Goal: Task Accomplishment & Management: Manage account settings

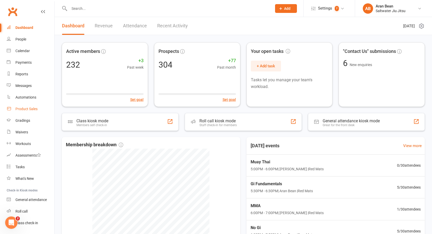
click at [28, 111] on link "Product Sales" at bounding box center [31, 109] width 48 height 12
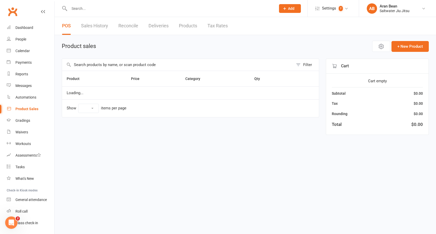
select select "10"
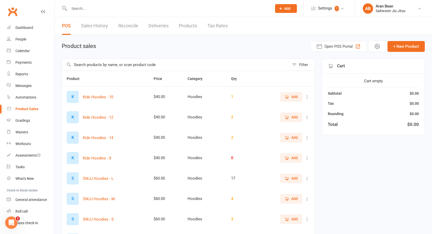
click at [86, 68] on input "text" at bounding box center [176, 65] width 228 height 12
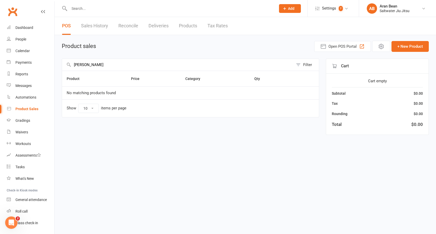
click at [99, 64] on input "Ashley" at bounding box center [177, 65] width 231 height 12
type input "A"
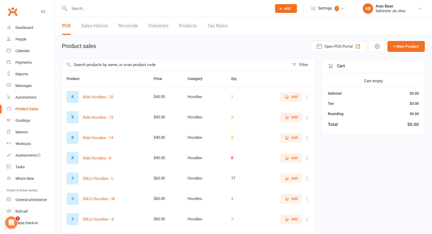
scroll to position [80, 0]
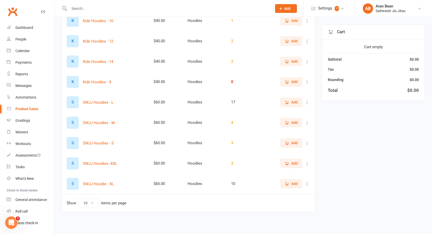
click at [285, 181] on icon "button" at bounding box center [287, 183] width 5 height 5
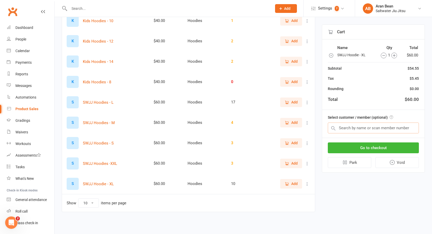
click at [361, 128] on input "text" at bounding box center [373, 127] width 91 height 11
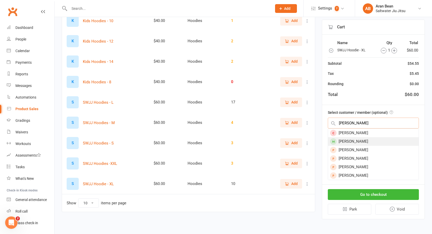
type input "Ashley"
click at [361, 137] on div "Ashley smedley" at bounding box center [373, 141] width 91 height 8
click at [361, 184] on div "Go to checkout Park Void" at bounding box center [373, 201] width 102 height 34
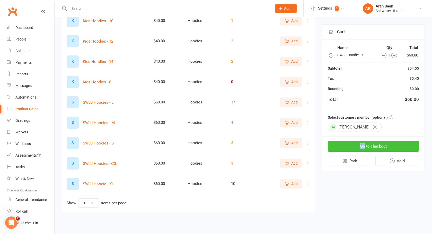
click at [364, 144] on button "Go to checkout" at bounding box center [373, 146] width 91 height 11
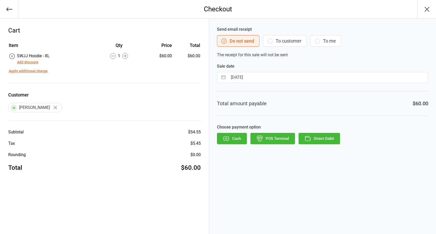
click at [270, 39] on icon "button" at bounding box center [270, 41] width 6 height 6
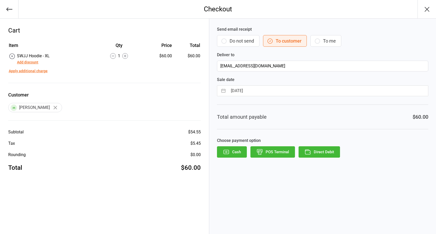
click at [332, 154] on button "Direct Debit" at bounding box center [319, 151] width 41 height 11
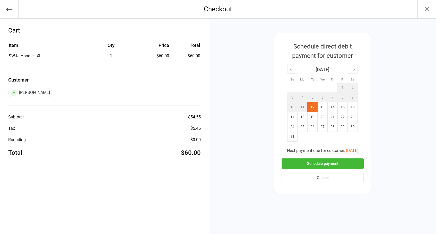
click at [332, 162] on button "Schedule payment" at bounding box center [323, 163] width 82 height 11
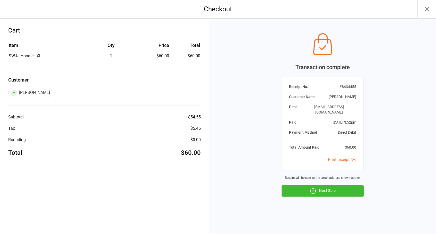
click at [330, 194] on div "Transaction complete Receipt No. # 8434455 Customer Name Ashley smedley E-mail …" at bounding box center [322, 126] width 227 height 215
click at [330, 188] on button "Next Sale" at bounding box center [323, 190] width 82 height 11
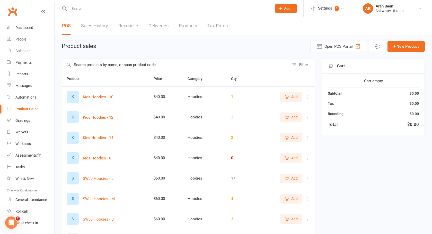
click at [298, 181] on button "Add" at bounding box center [291, 177] width 22 height 9
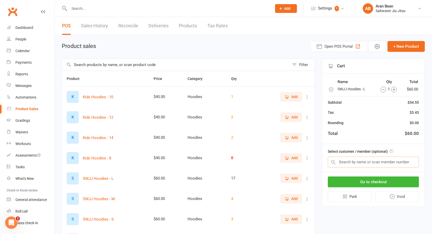
click at [363, 162] on input "text" at bounding box center [373, 161] width 91 height 11
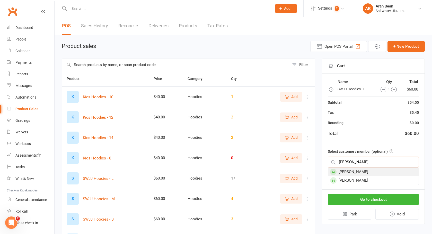
type input "dixon"
click at [369, 172] on div "Jarrad Dixon" at bounding box center [373, 171] width 91 height 8
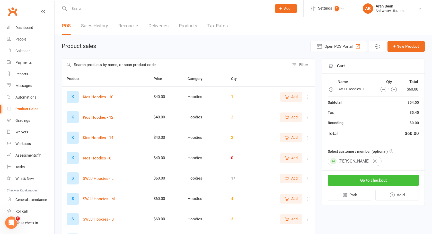
click at [371, 179] on button "Go to checkout" at bounding box center [373, 180] width 91 height 11
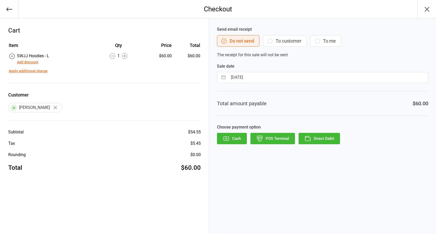
click at [276, 38] on button "To customer" at bounding box center [285, 41] width 44 height 12
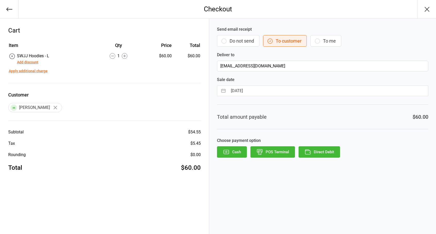
click at [29, 63] on button "Add discount" at bounding box center [27, 61] width 21 height 5
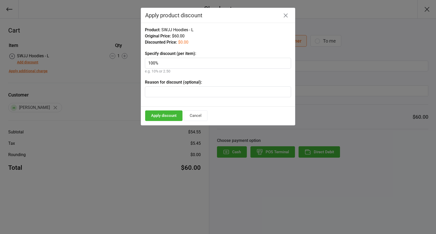
type input "100%"
click at [172, 115] on button "Apply discount" at bounding box center [163, 115] width 37 height 11
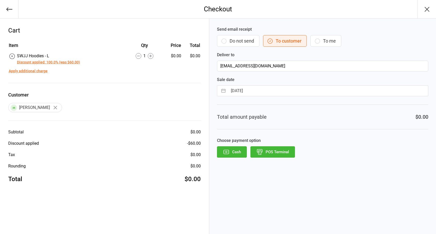
click at [235, 155] on button "Cash" at bounding box center [232, 151] width 30 height 11
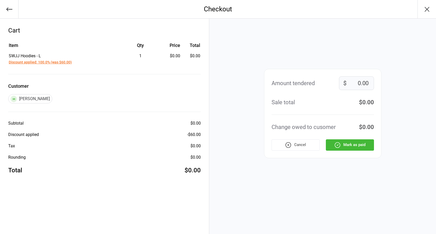
click at [12, 13] on button "button" at bounding box center [9, 9] width 19 height 18
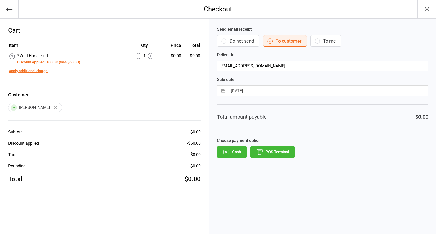
click at [12, 13] on button "button" at bounding box center [9, 9] width 19 height 18
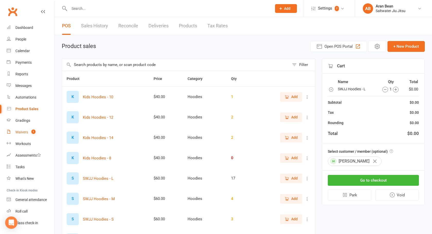
click at [32, 134] on link "Waivers 1" at bounding box center [31, 132] width 48 height 12
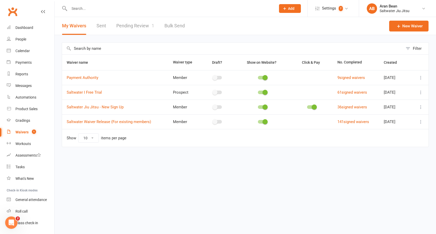
click at [143, 27] on link "Pending Review 1" at bounding box center [135, 26] width 38 height 18
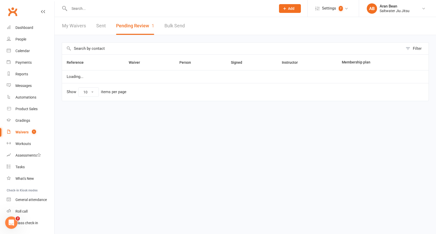
select select "100"
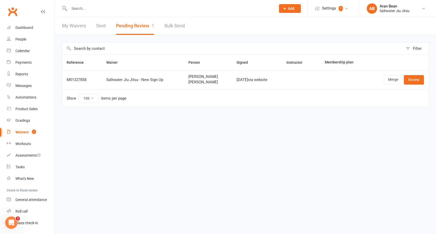
click at [426, 80] on td "Merge Review" at bounding box center [397, 79] width 61 height 19
click at [415, 80] on link "Review" at bounding box center [414, 79] width 20 height 9
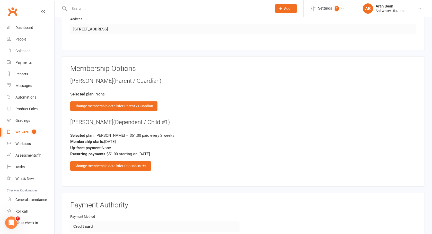
scroll to position [676, 0]
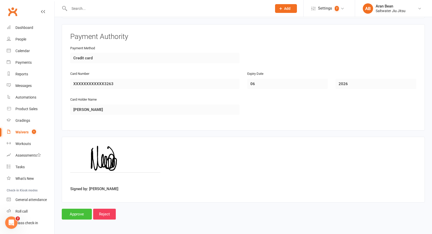
click at [77, 211] on input "Approve" at bounding box center [77, 213] width 30 height 11
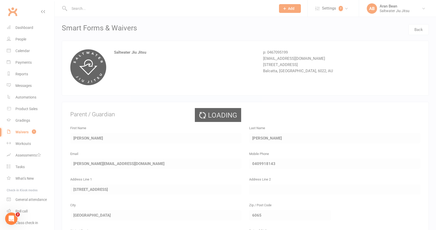
select select "100"
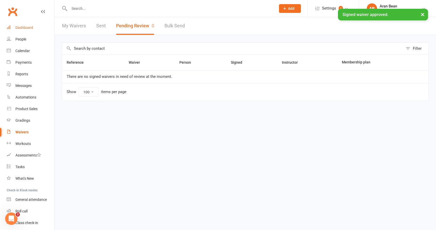
click at [24, 27] on div "Dashboard" at bounding box center [24, 27] width 18 height 4
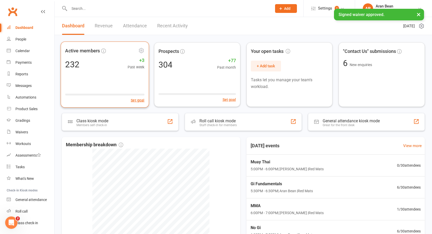
click at [74, 55] on div "Active members" at bounding box center [104, 51] width 79 height 10
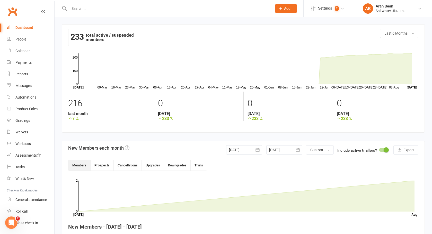
click at [18, 26] on div "Dashboard" at bounding box center [24, 27] width 18 height 4
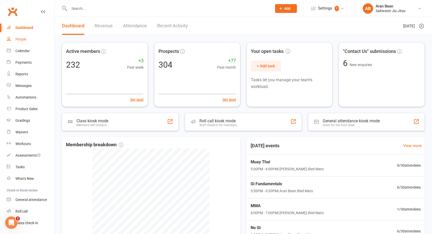
click at [26, 37] on link "People" at bounding box center [31, 39] width 48 height 12
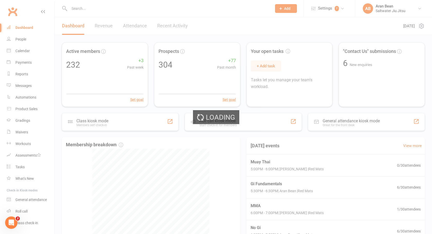
select select "100"
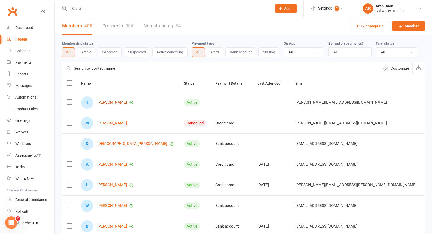
click at [114, 100] on link "[PERSON_NAME]" at bounding box center [112, 102] width 30 height 4
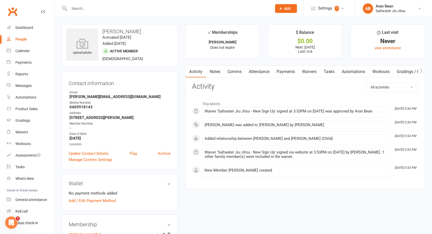
click at [419, 70] on button "button" at bounding box center [421, 72] width 6 height 12
click at [419, 69] on button "button" at bounding box center [421, 72] width 6 height 12
click at [377, 71] on link "Mobile App" at bounding box center [378, 72] width 28 height 12
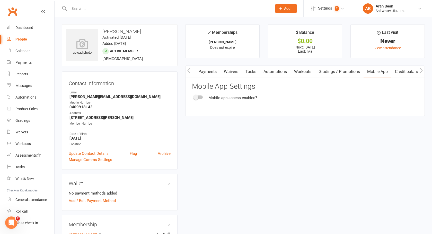
click at [200, 99] on div "Mobile app access enabled?" at bounding box center [305, 97] width 226 height 6
click at [199, 98] on div at bounding box center [198, 97] width 9 height 4
click at [194, 96] on input "checkbox" at bounding box center [194, 96] width 0 height 0
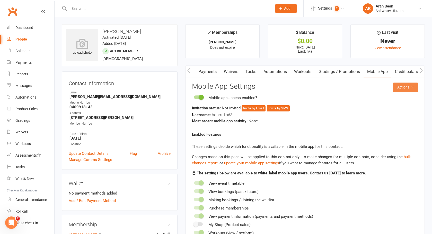
click at [405, 88] on button "Actions" at bounding box center [405, 86] width 25 height 9
click at [386, 99] on link "Send invitation email" at bounding box center [388, 98] width 51 height 10
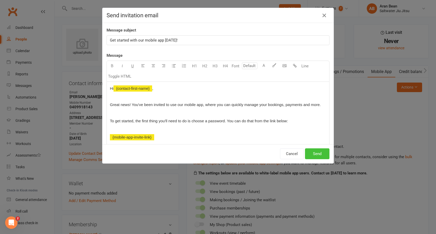
click at [319, 158] on button "Send" at bounding box center [317, 153] width 24 height 11
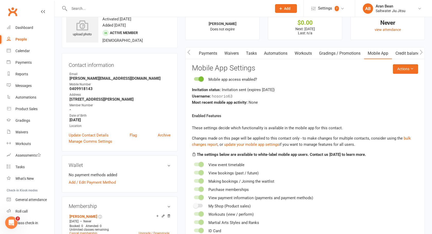
scroll to position [43, 0]
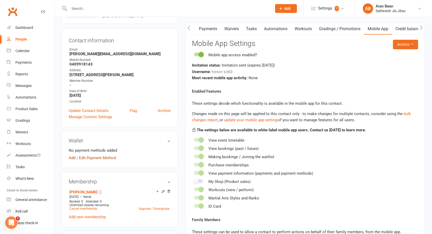
click at [93, 158] on link "Add / Edit Payment Method" at bounding box center [92, 157] width 47 height 6
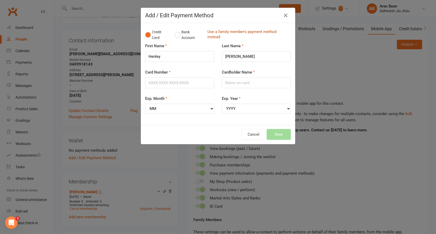
click at [217, 32] on link "Use a family member's payment method instead" at bounding box center [248, 35] width 81 height 12
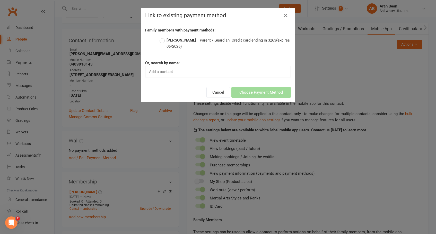
click at [162, 41] on label "[PERSON_NAME] – Parent / Guardian: Credit card ending in 3263 (expires 06/2026)" at bounding box center [225, 43] width 131 height 12
click at [162, 37] on input "[PERSON_NAME] – Parent / Guardian: Credit card ending in 3263 (expires 06/2026)" at bounding box center [161, 37] width 3 height 0
click at [272, 93] on button "Choose Payment Method" at bounding box center [260, 92] width 59 height 11
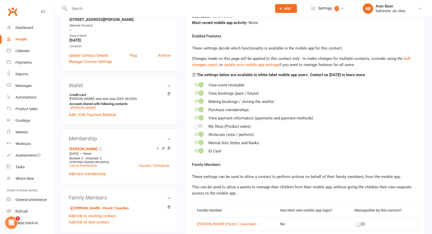
scroll to position [121, 0]
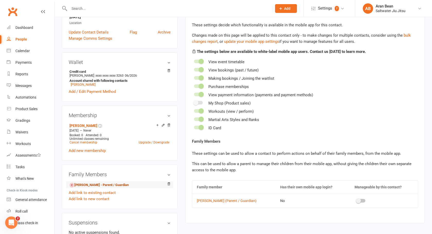
click at [112, 185] on link "[PERSON_NAME] - Parent / Guardian" at bounding box center [99, 184] width 59 height 5
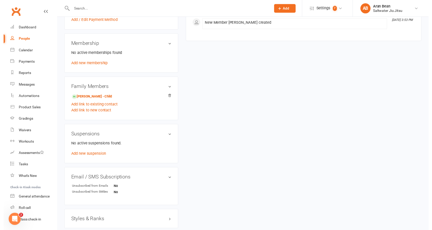
scroll to position [277, 0]
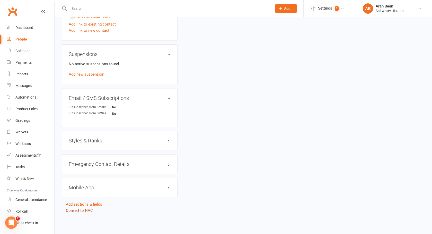
click at [86, 208] on link "Convert to NAC" at bounding box center [79, 210] width 27 height 5
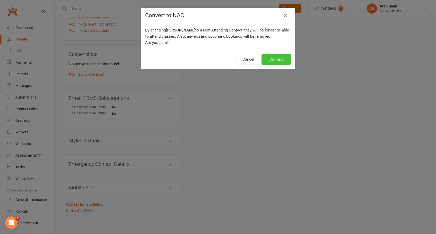
click at [274, 58] on button "Convert" at bounding box center [276, 59] width 29 height 11
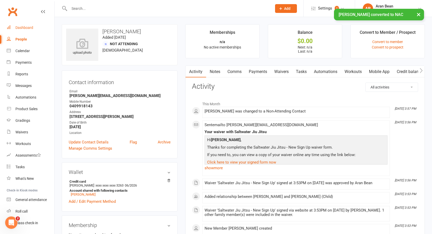
click at [22, 30] on link "Dashboard" at bounding box center [31, 28] width 48 height 12
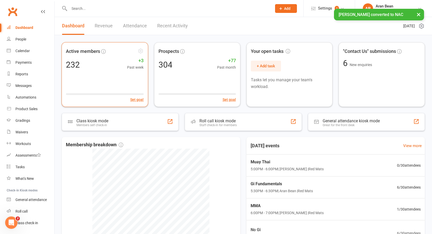
click at [106, 75] on div "Active members 232 +3 Past week Set goal" at bounding box center [105, 74] width 87 height 65
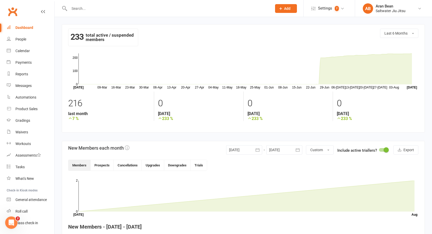
click at [14, 27] on link "Dashboard" at bounding box center [31, 28] width 48 height 12
